Goal: Download file/media

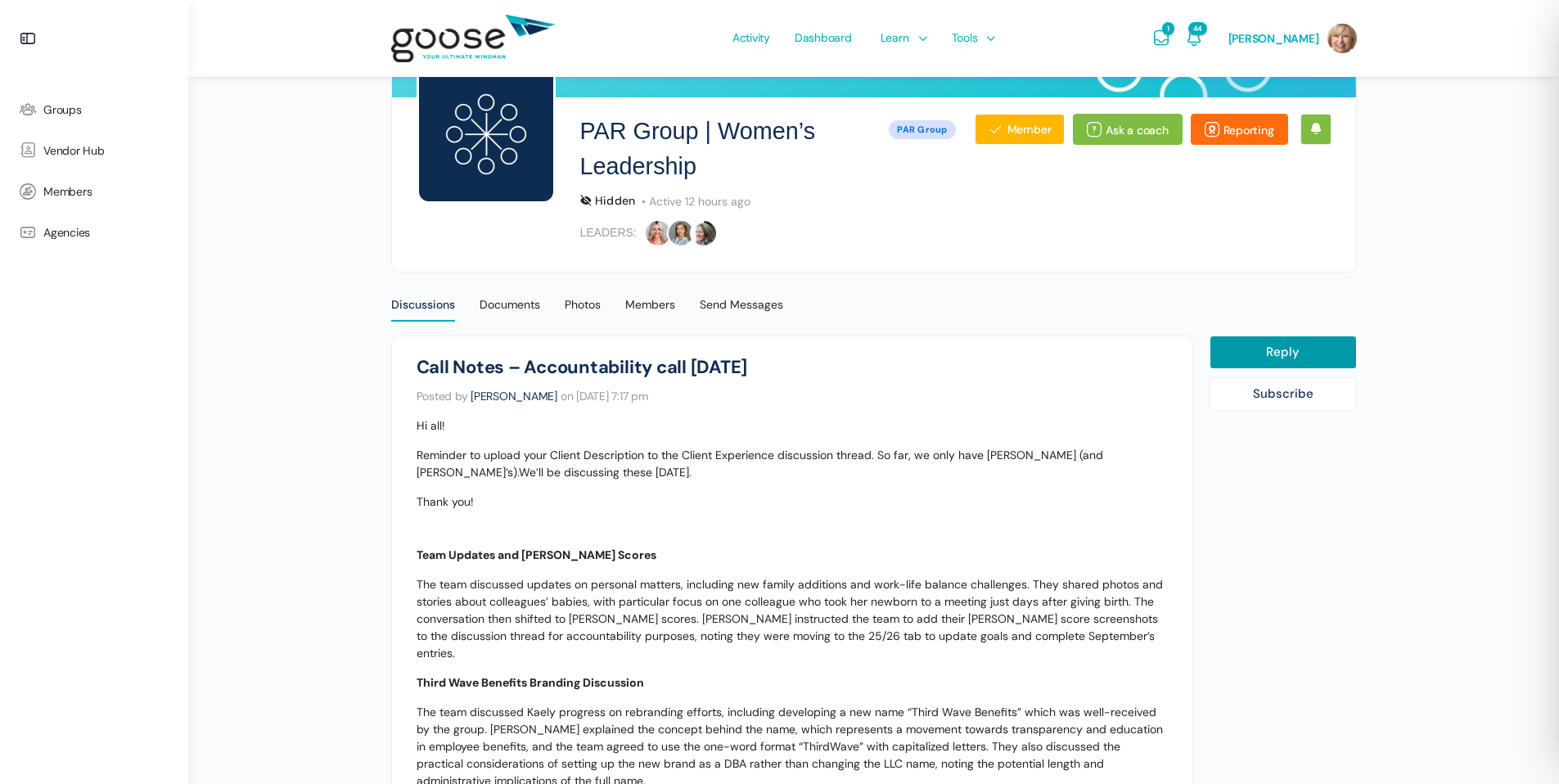
scroll to position [144, 0]
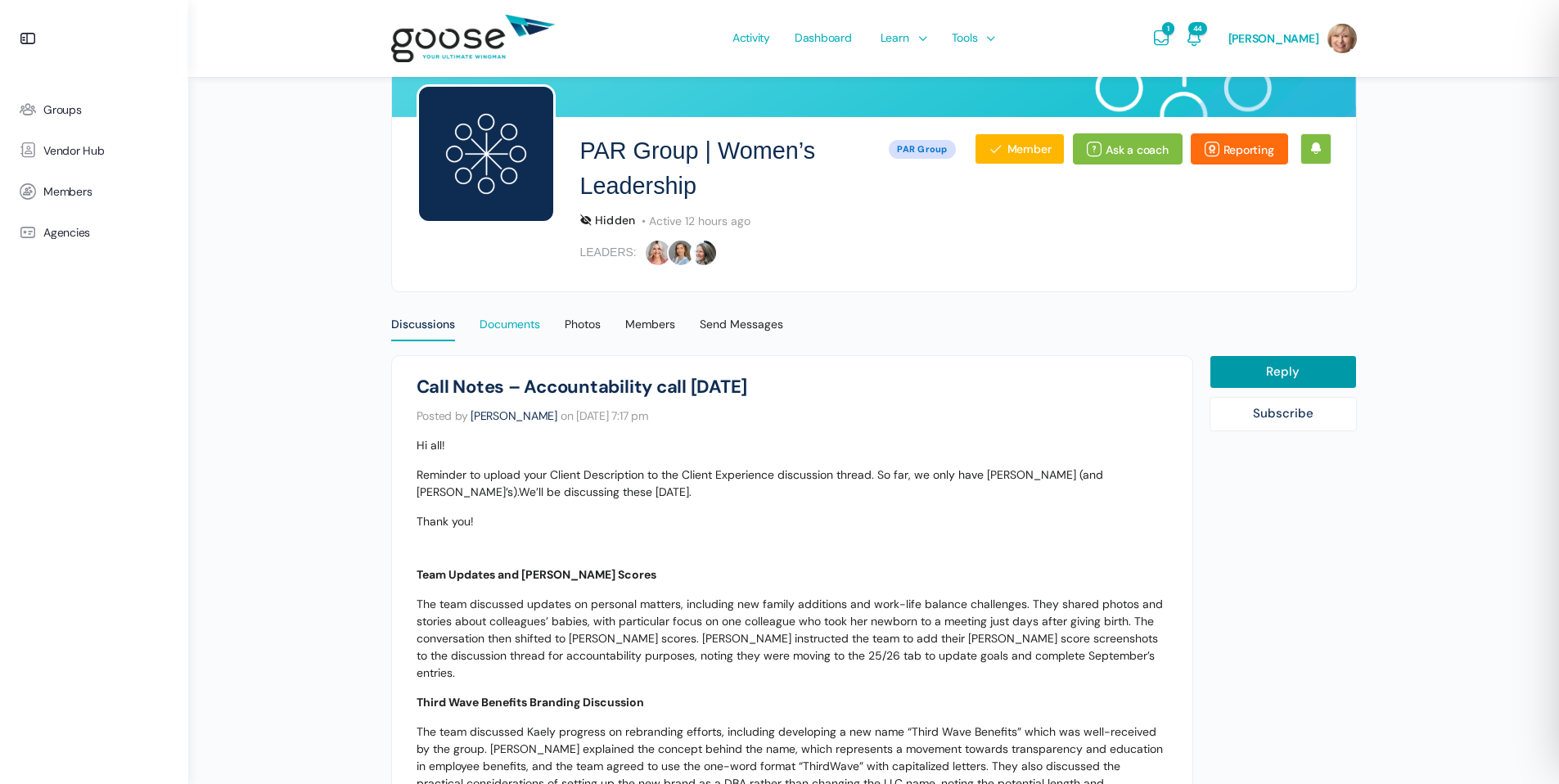
click at [526, 324] on div "Documents" at bounding box center [510, 329] width 61 height 25
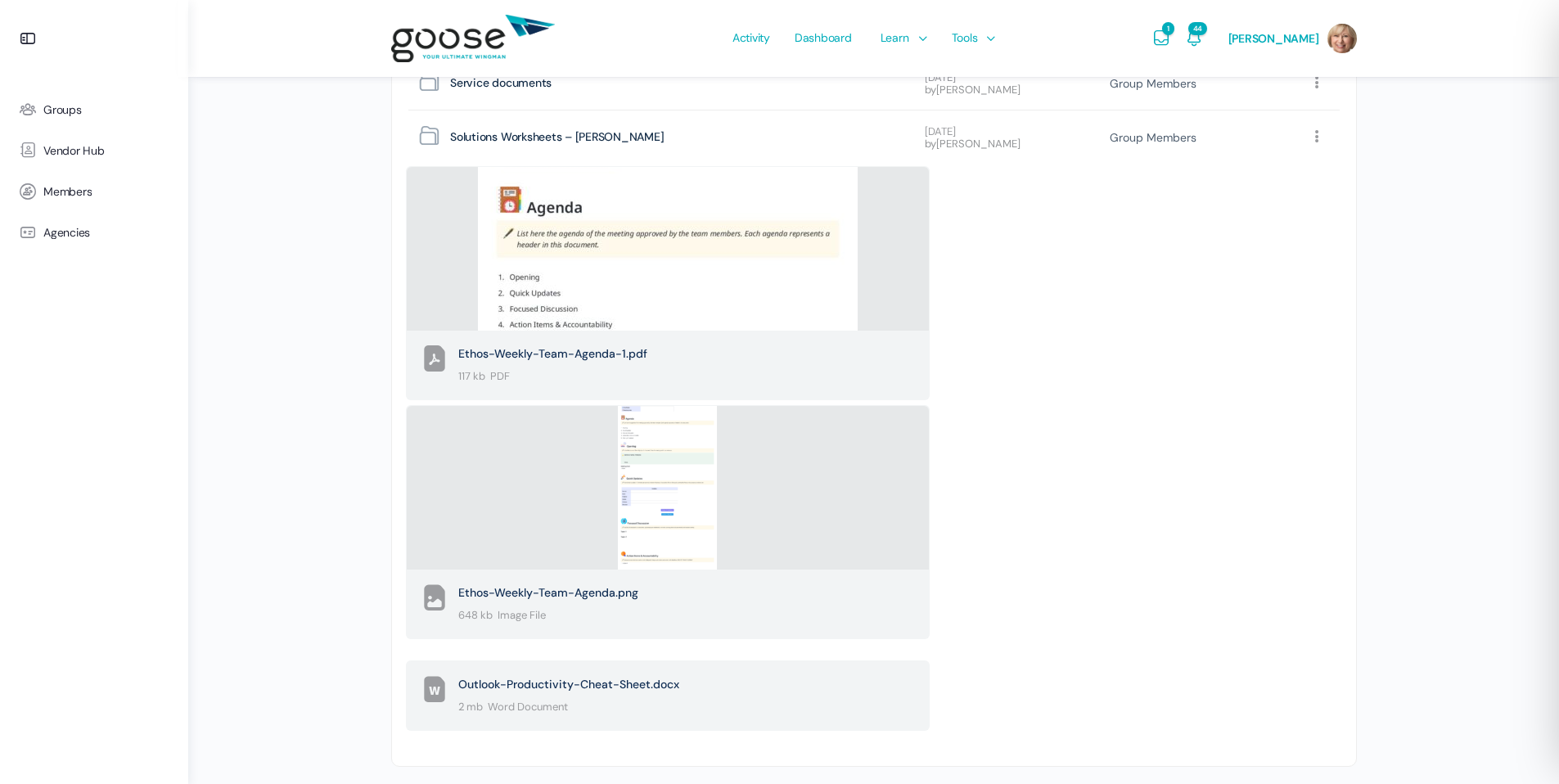
scroll to position [731, 0]
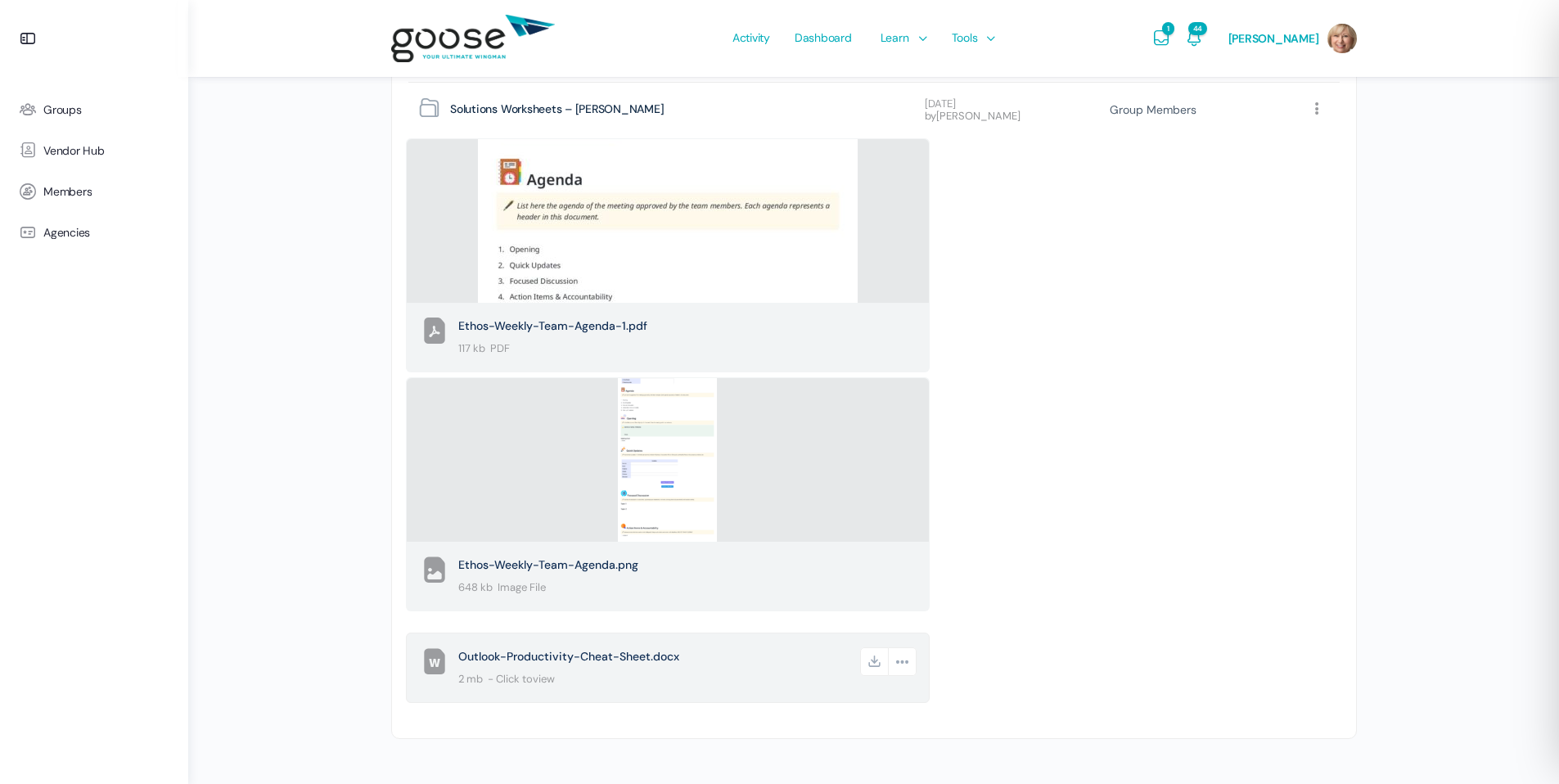
click at [639, 659] on span "Outlook-Productivity-Cheat-Sheet.docx" at bounding box center [658, 656] width 400 height 22
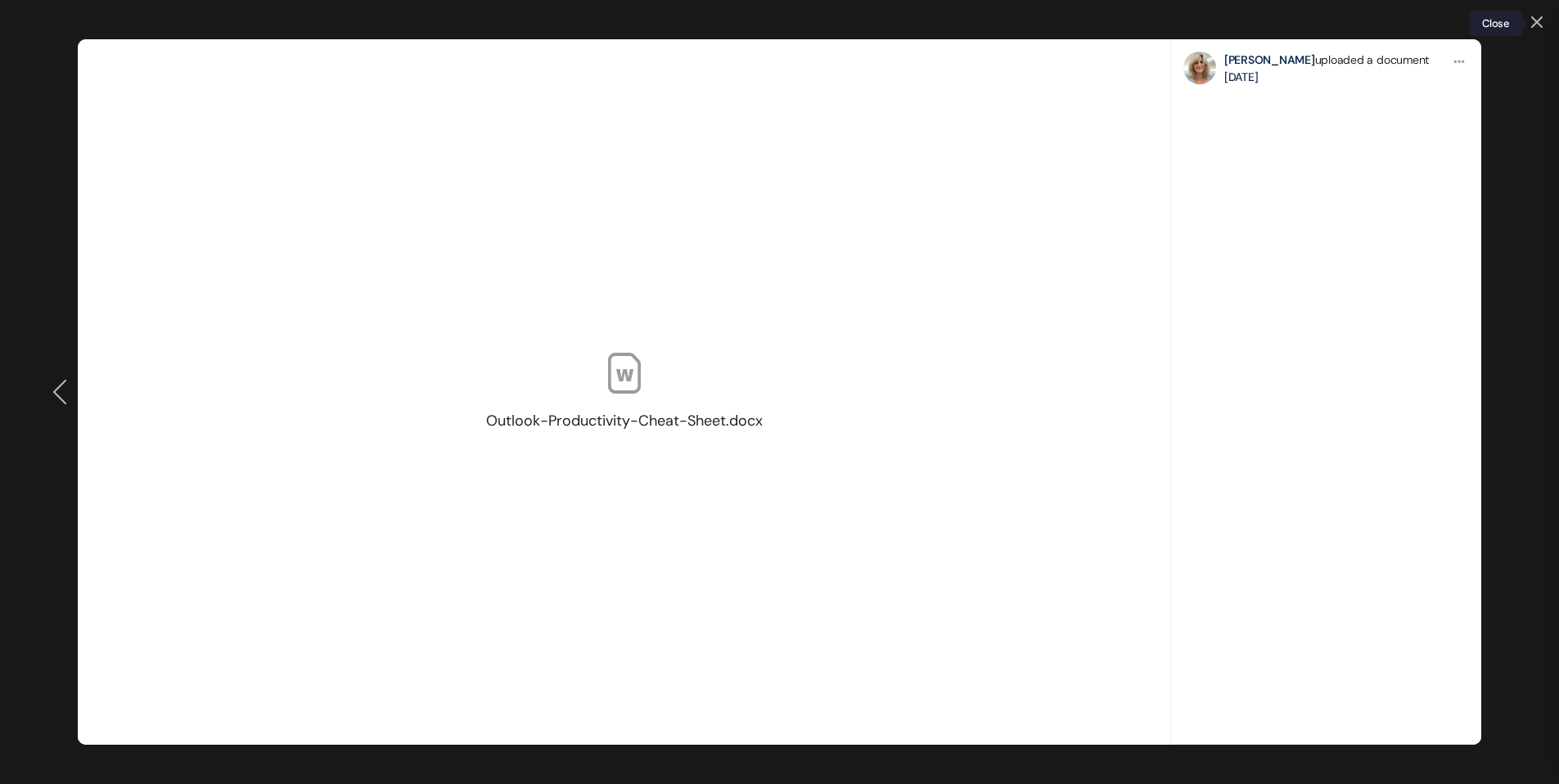
click at [1539, 26] on icon at bounding box center [1537, 22] width 11 height 11
